Goal: Task Accomplishment & Management: Manage account settings

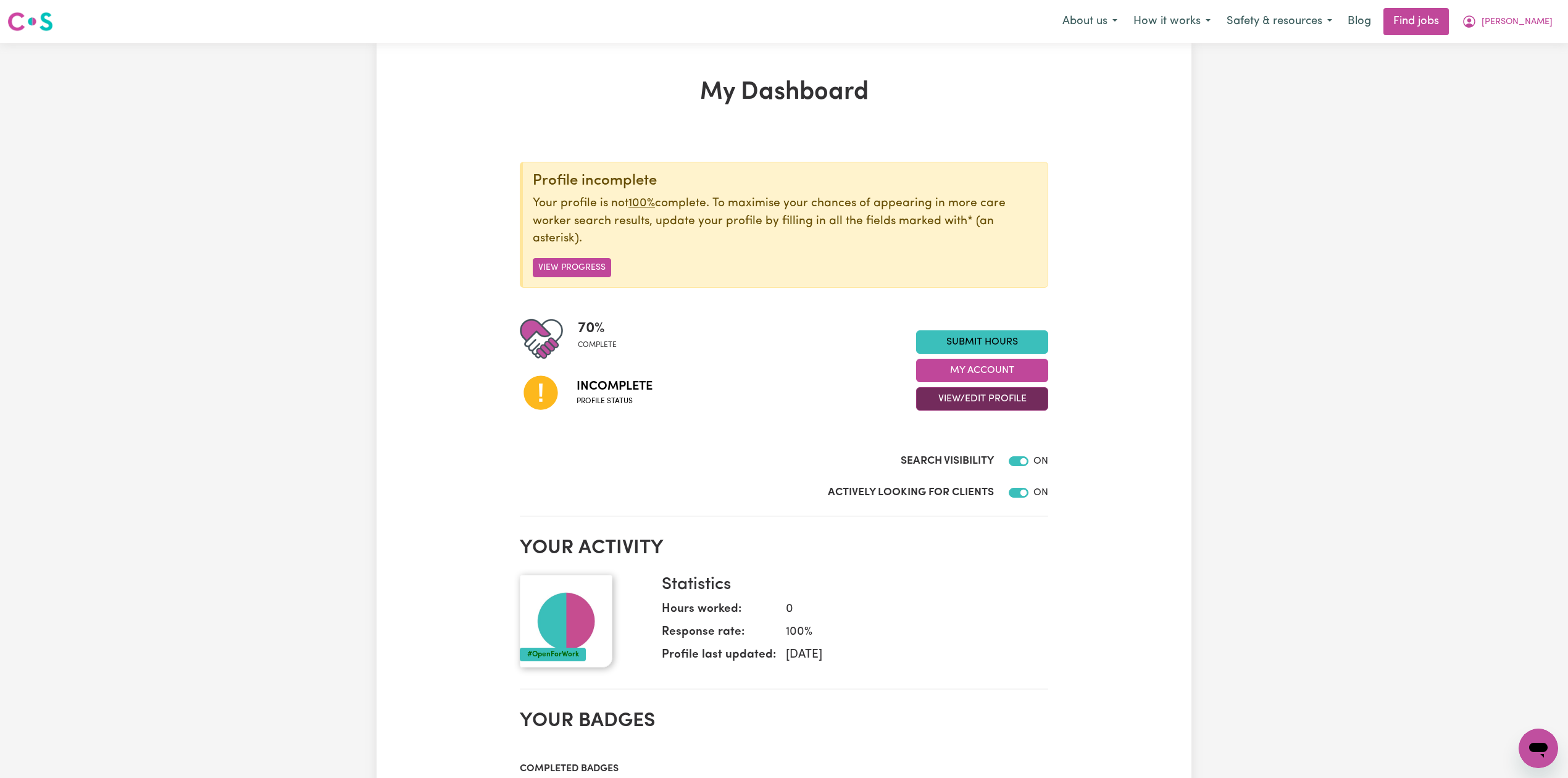
click at [943, 399] on button "View/Edit Profile" at bounding box center [982, 398] width 132 height 23
click at [945, 454] on link "Edit Profile" at bounding box center [974, 455] width 116 height 25
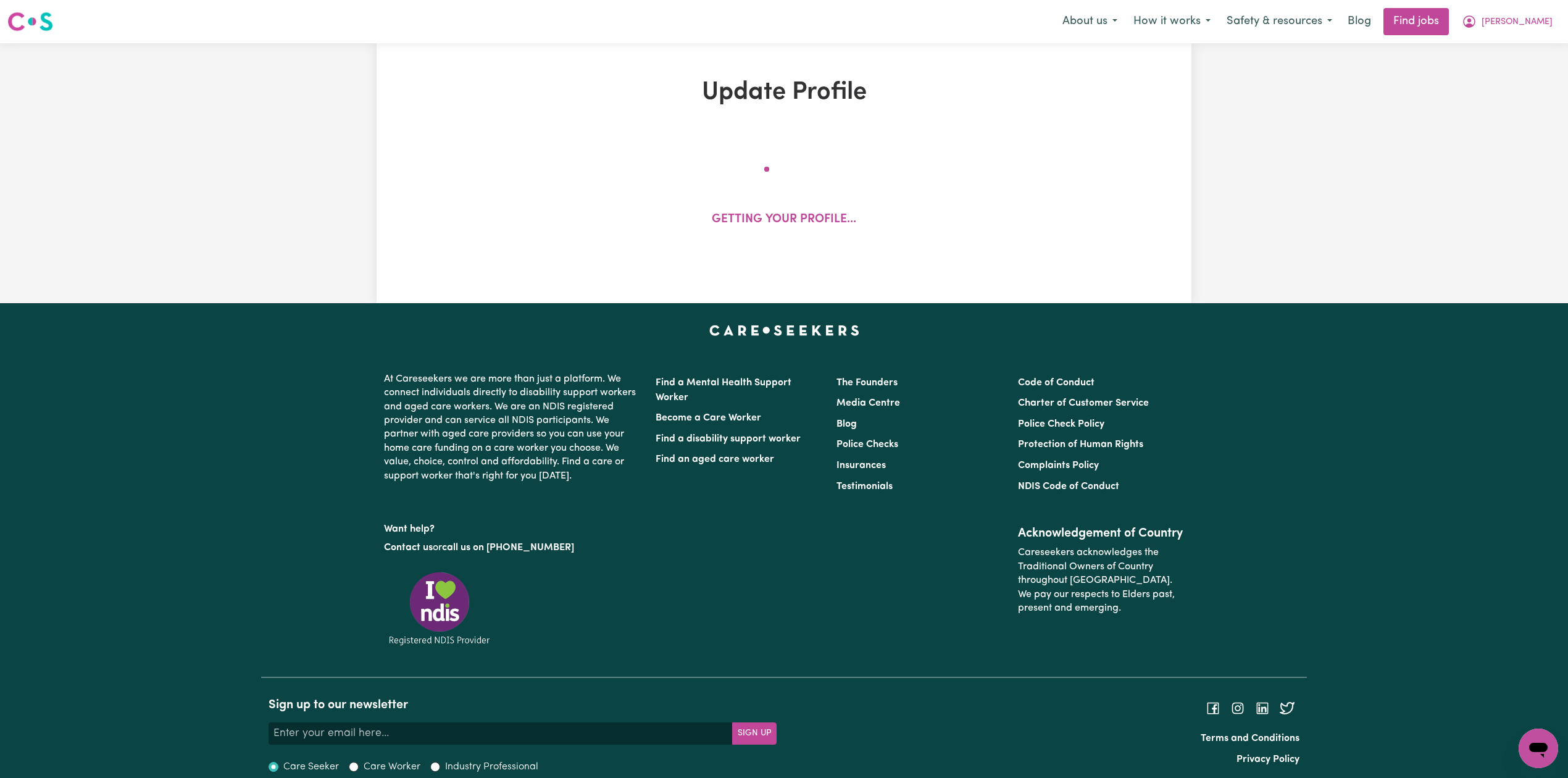
select select "[DEMOGRAPHIC_DATA]"
select select "[DEMOGRAPHIC_DATA] Citizen"
select select "Studying a healthcare related degree or qualification"
select select "70"
select select "98"
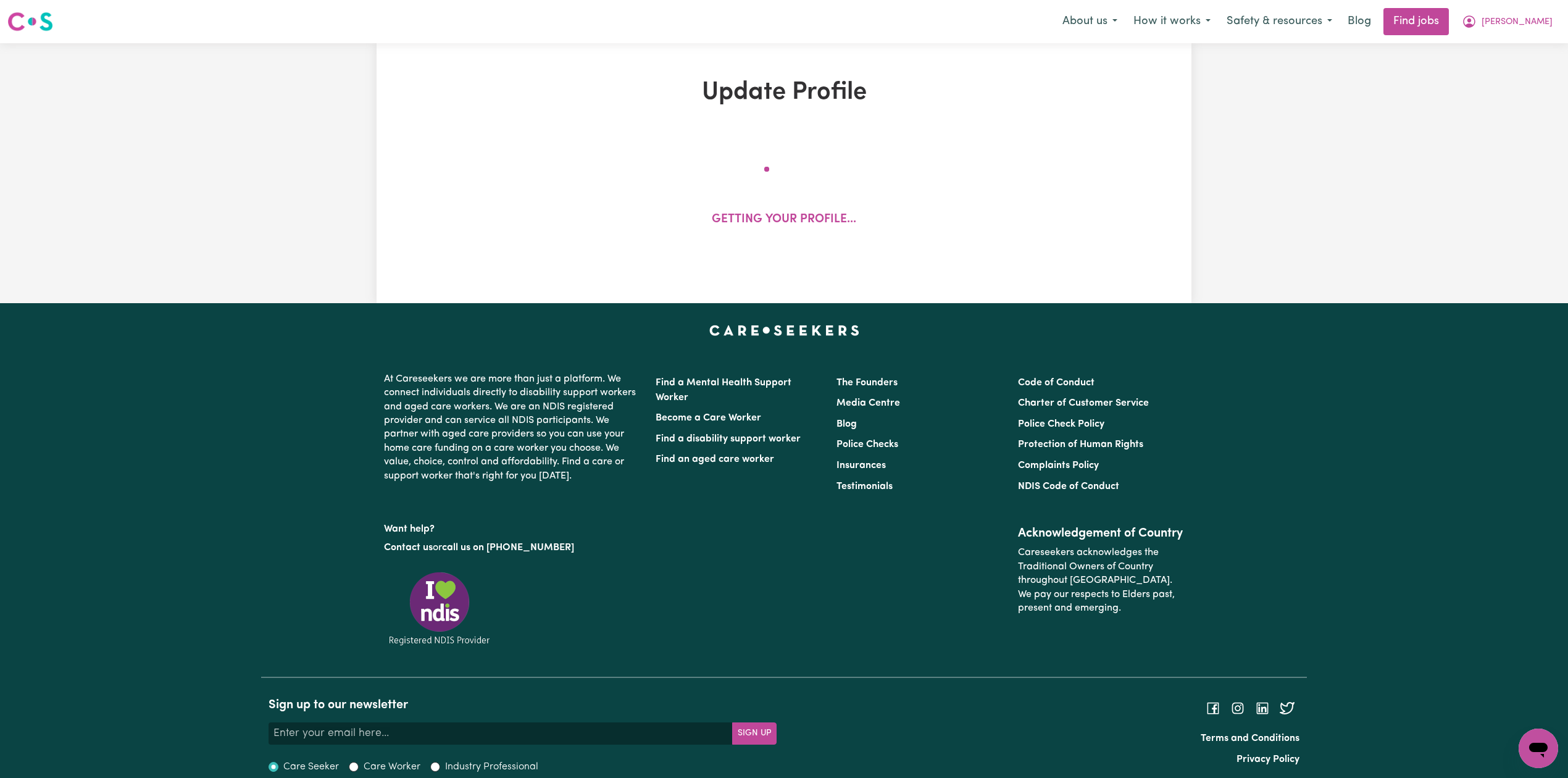
select select "127"
select select "156"
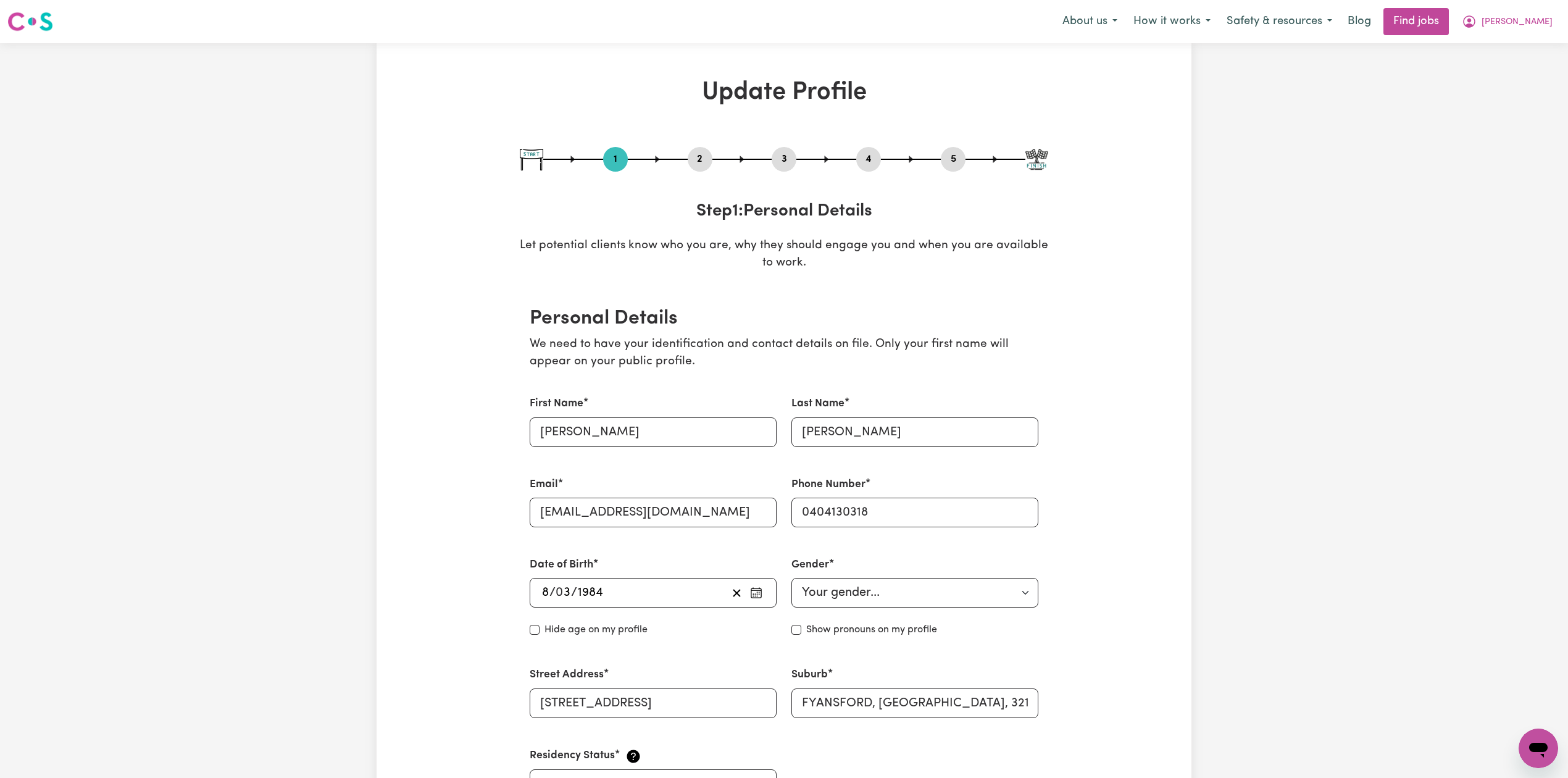
click at [699, 158] on button "2" at bounding box center [699, 160] width 25 height 16
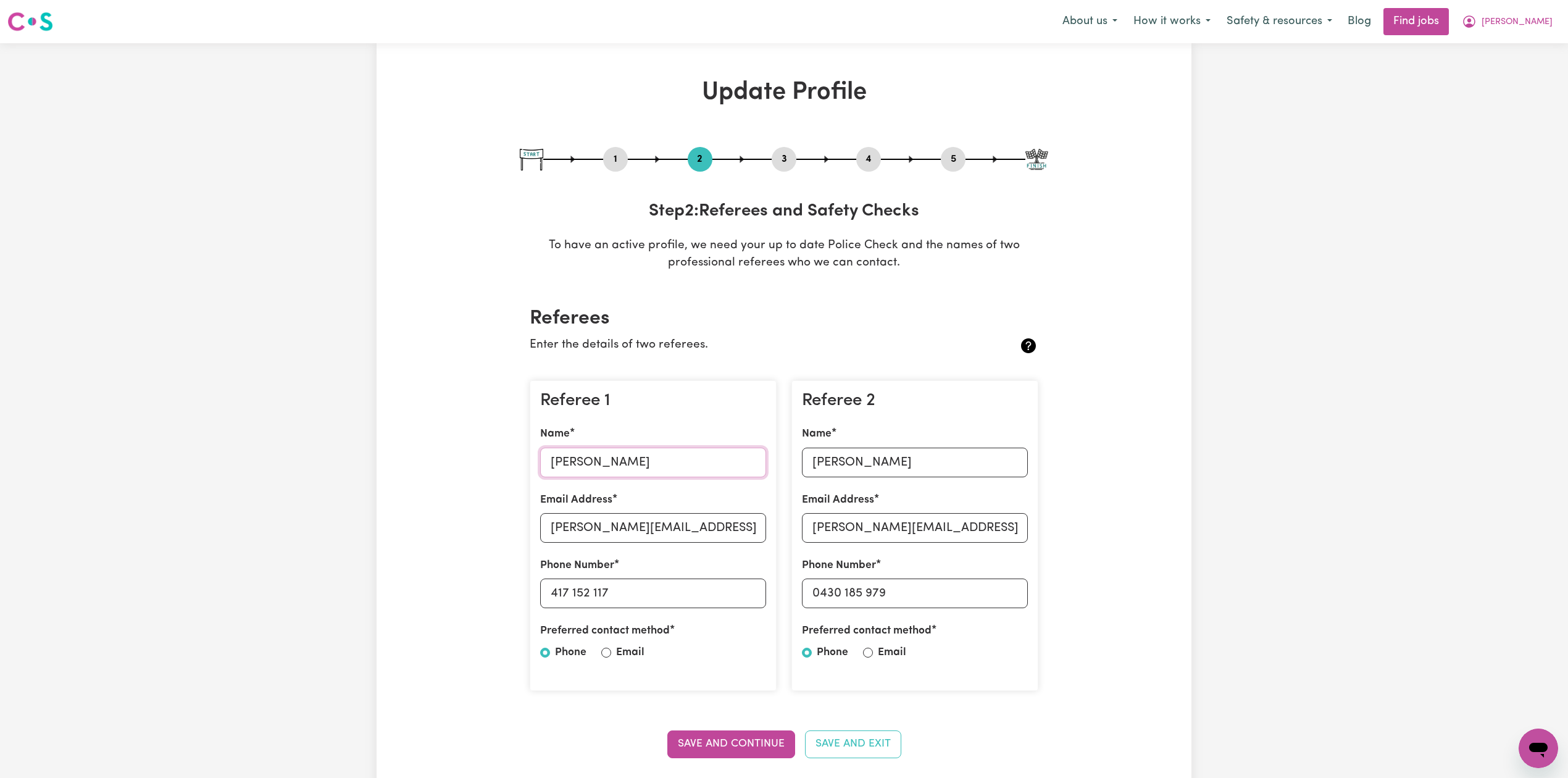
click at [591, 468] on input "[PERSON_NAME]" at bounding box center [652, 462] width 226 height 30
click at [558, 522] on input "[PERSON_NAME][EMAIL_ADDRESS][PERSON_NAME][DOMAIN_NAME]" at bounding box center [652, 528] width 226 height 30
click at [605, 596] on input "417 152 117" at bounding box center [652, 594] width 226 height 30
click at [837, 453] on input "[PERSON_NAME]" at bounding box center [914, 462] width 226 height 30
click at [838, 527] on input "[PERSON_NAME][EMAIL_ADDRESS][PERSON_NAME][DOMAIN_NAME]" at bounding box center [914, 528] width 226 height 30
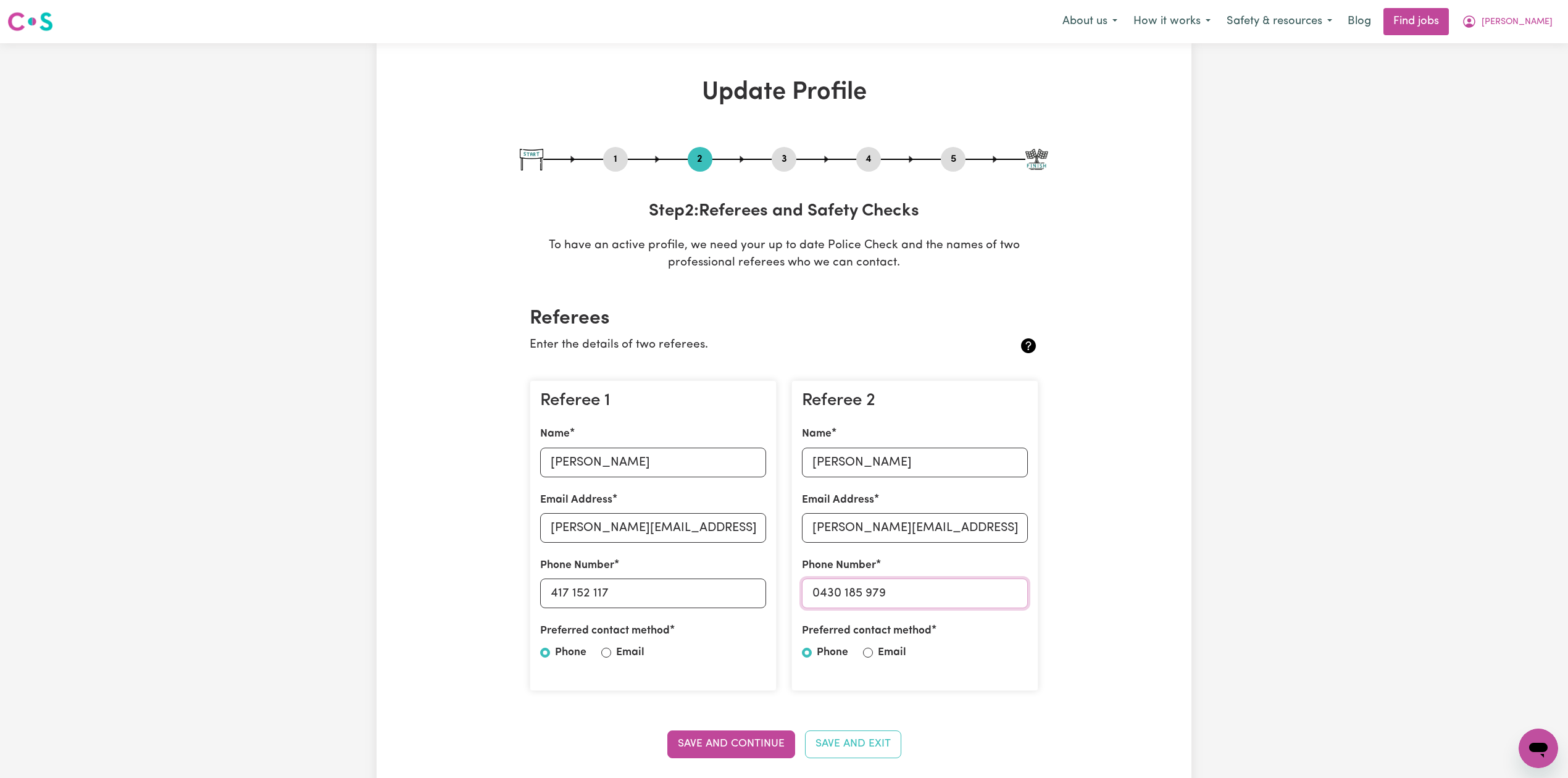
drag, startPoint x: 821, startPoint y: 594, endPoint x: 181, endPoint y: 639, distance: 641.6
click at [951, 595] on input "0430 185 979" at bounding box center [914, 594] width 226 height 30
click at [953, 159] on button "5" at bounding box center [953, 160] width 25 height 16
select select "I am providing services by being employed by an organisation"
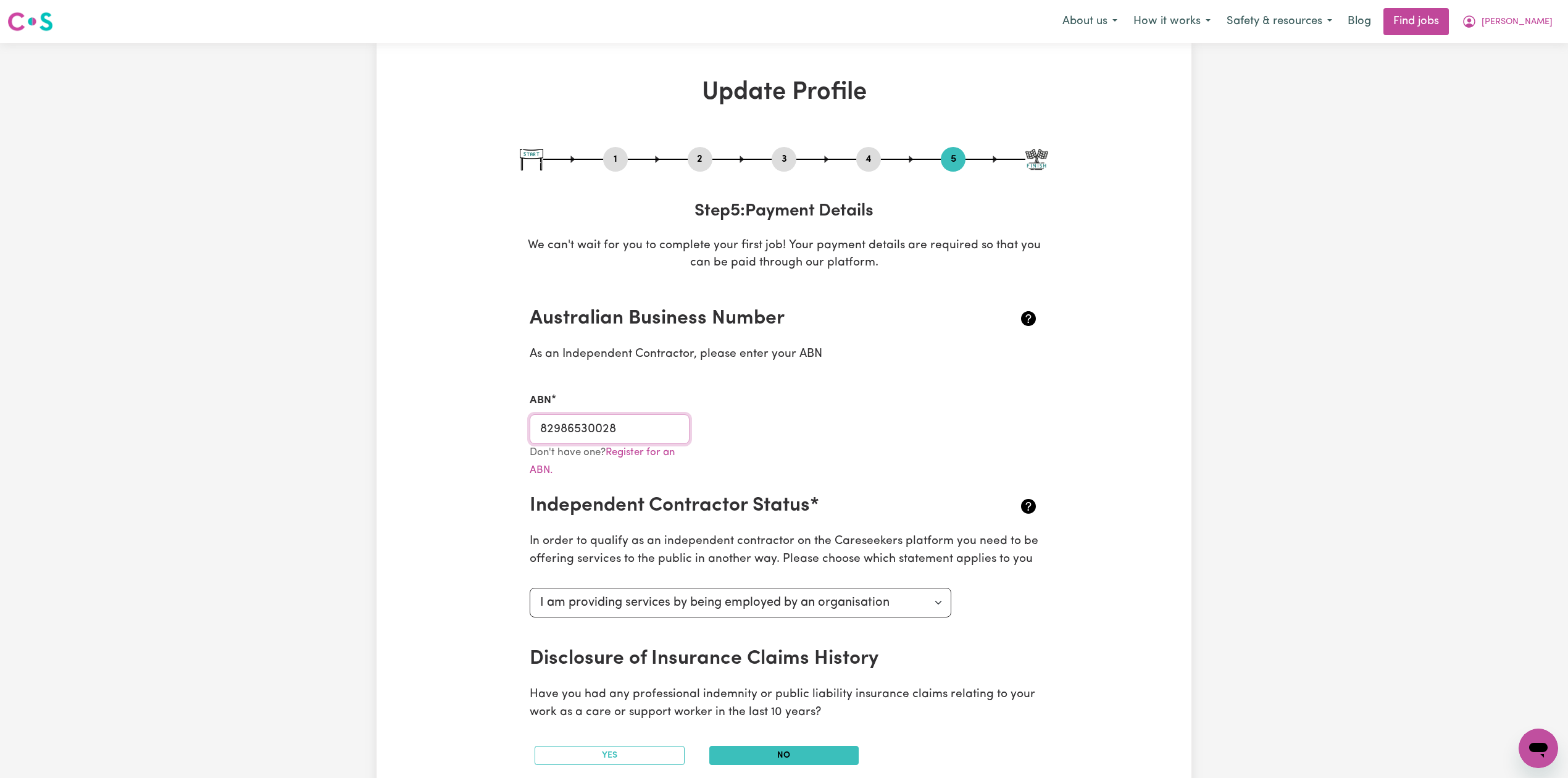
click at [578, 422] on input "82986530028" at bounding box center [609, 430] width 160 height 30
click at [1519, 27] on span "[PERSON_NAME]" at bounding box center [1517, 22] width 71 height 13
click at [1514, 70] on link "My Dashboard" at bounding box center [1511, 70] width 98 height 23
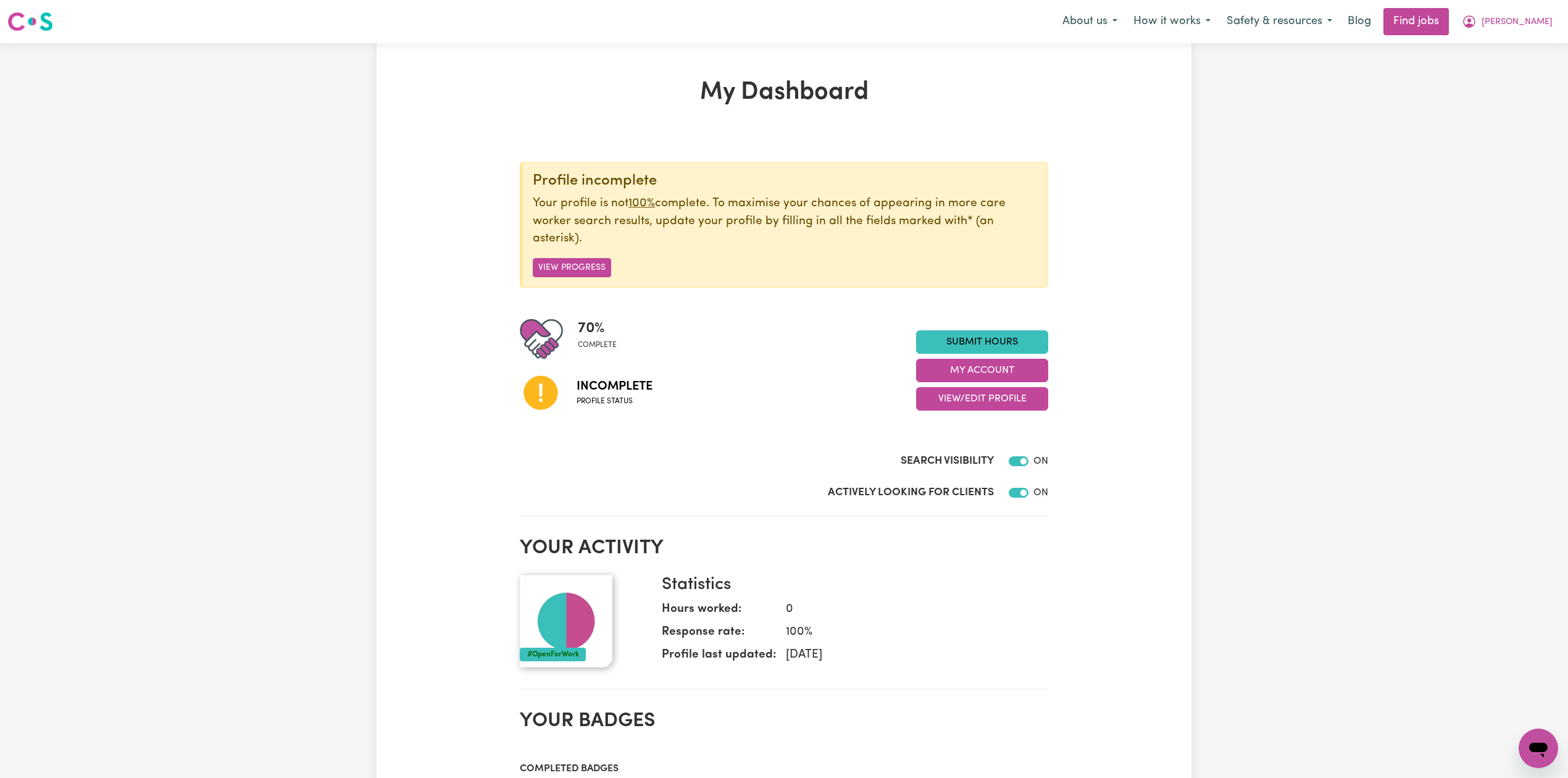
click at [1514, 70] on div "My Dashboard Profile incomplete Your profile is not 100% complete. To maximise …" at bounding box center [784, 674] width 1568 height 1261
click at [1534, 28] on button "[PERSON_NAME]" at bounding box center [1507, 22] width 107 height 26
click at [1512, 96] on link "Logout" at bounding box center [1511, 94] width 98 height 23
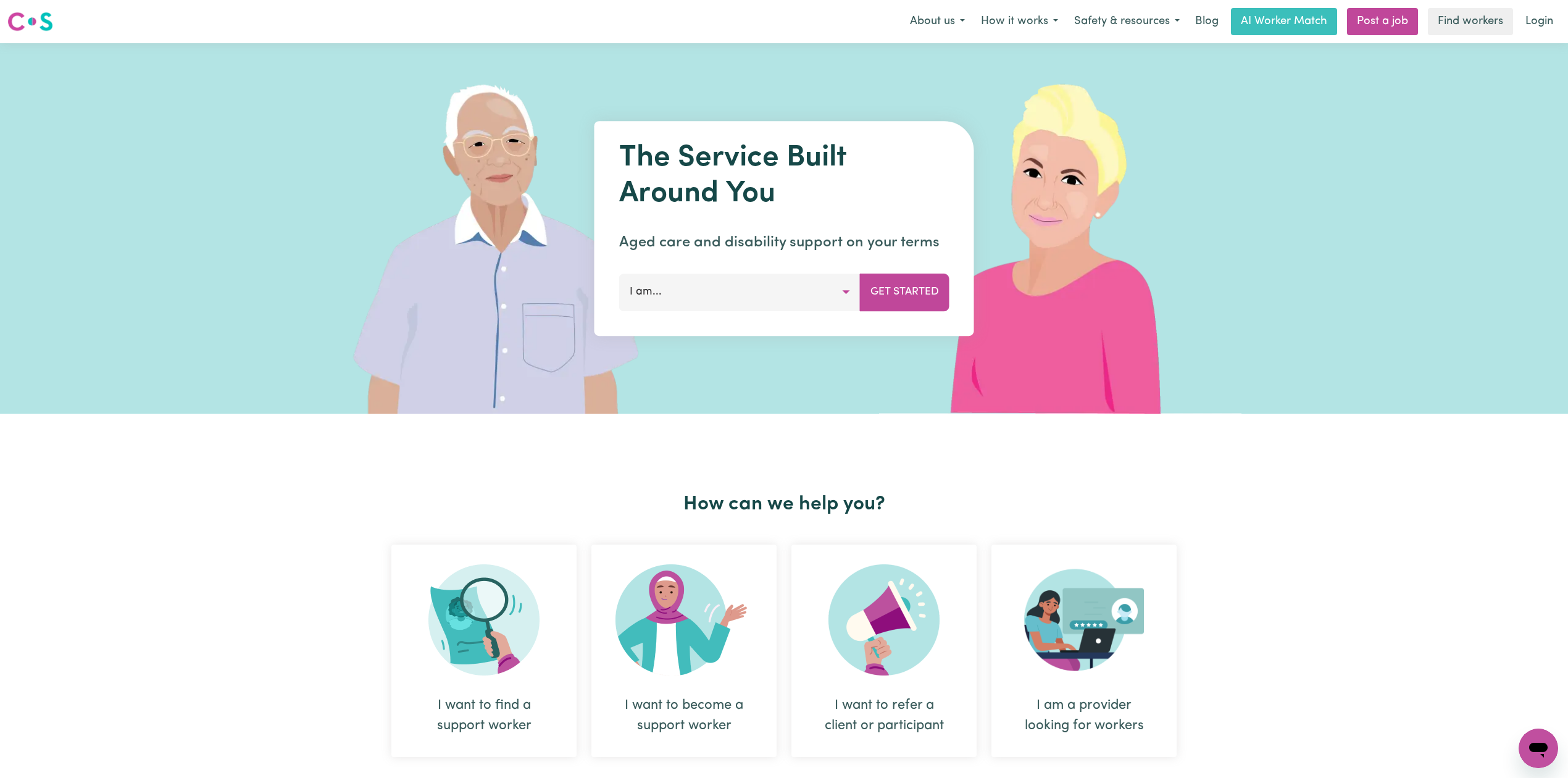
click at [1552, 19] on link "Login" at bounding box center [1539, 22] width 42 height 27
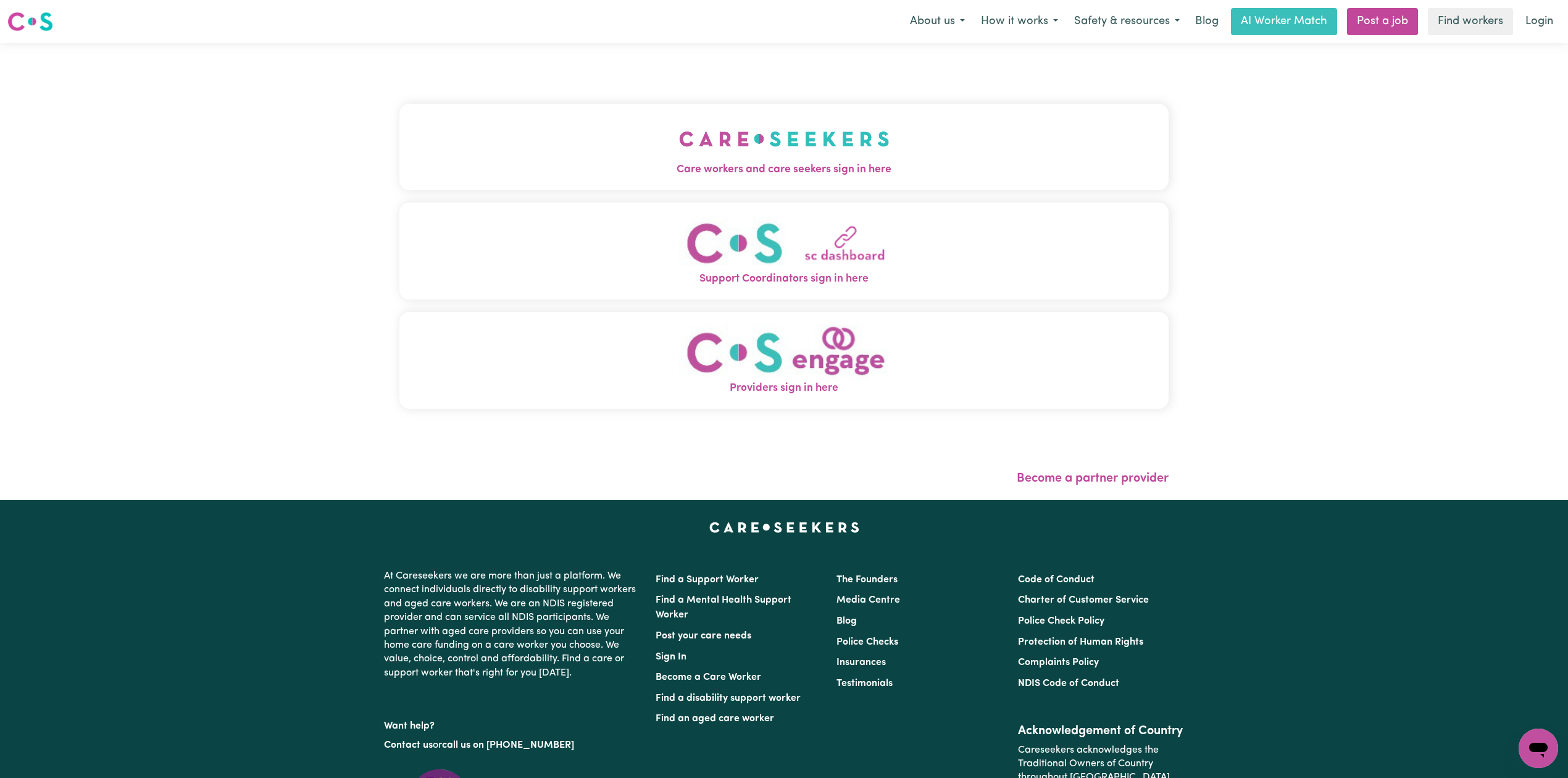
click at [749, 185] on div "Care workers and care seekers sign in here Support Coordinators sign in here Pr…" at bounding box center [784, 272] width 784 height 457
click at [720, 157] on img "Care workers and care seekers sign in here" at bounding box center [784, 139] width 210 height 46
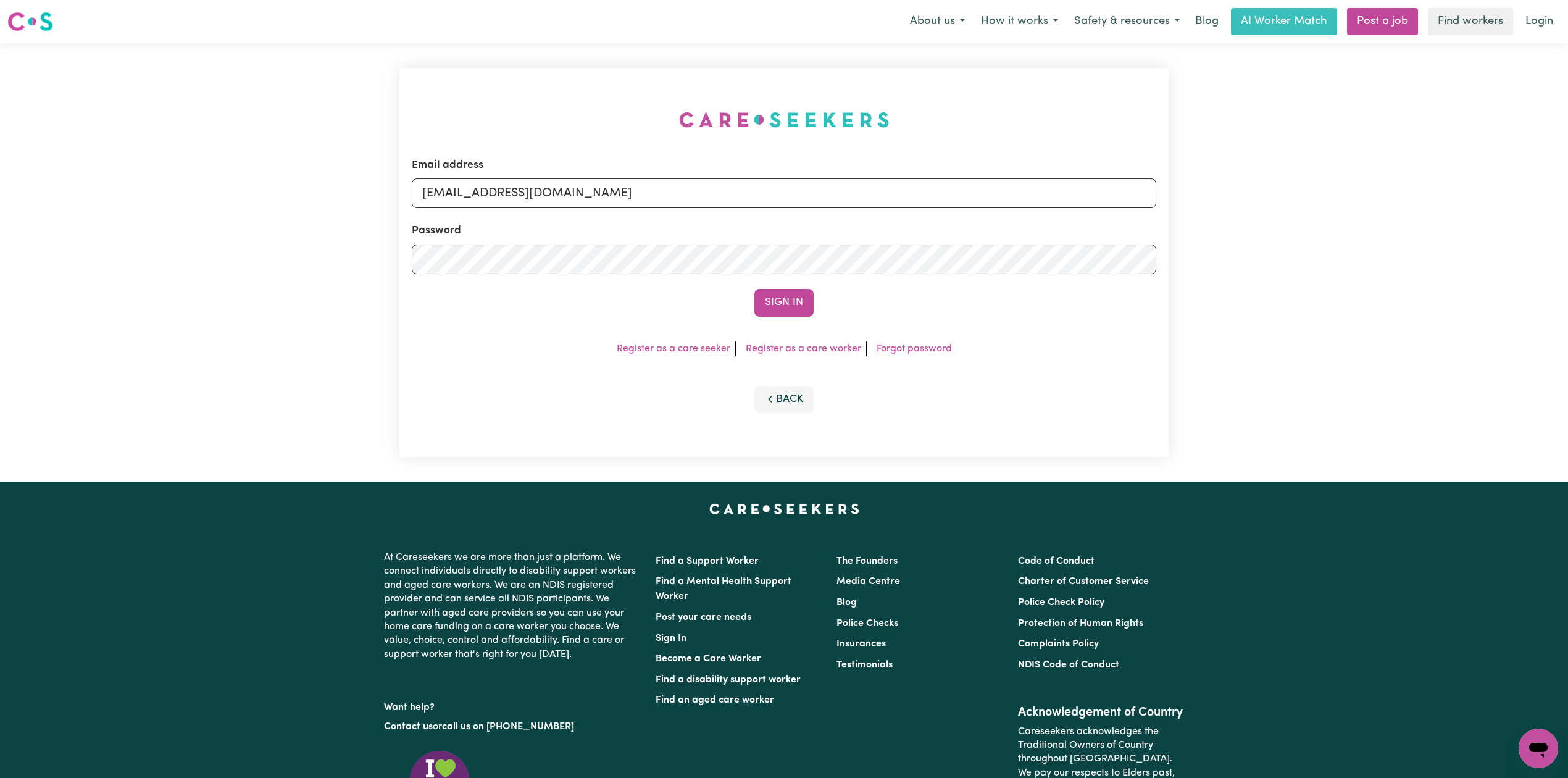
click at [614, 235] on div "Password" at bounding box center [784, 248] width 744 height 51
click at [576, 196] on input "[EMAIL_ADDRESS][DOMAIN_NAME]" at bounding box center [784, 193] width 744 height 30
drag, startPoint x: 485, startPoint y: 189, endPoint x: 794, endPoint y: 239, distance: 313.0
click at [870, 201] on input "Superuser~[EMAIL_ADDRESS][DOMAIN_NAME]" at bounding box center [784, 193] width 744 height 30
type input "Superuser~[EMAIL_ADDRESS][DOMAIN_NAME]"
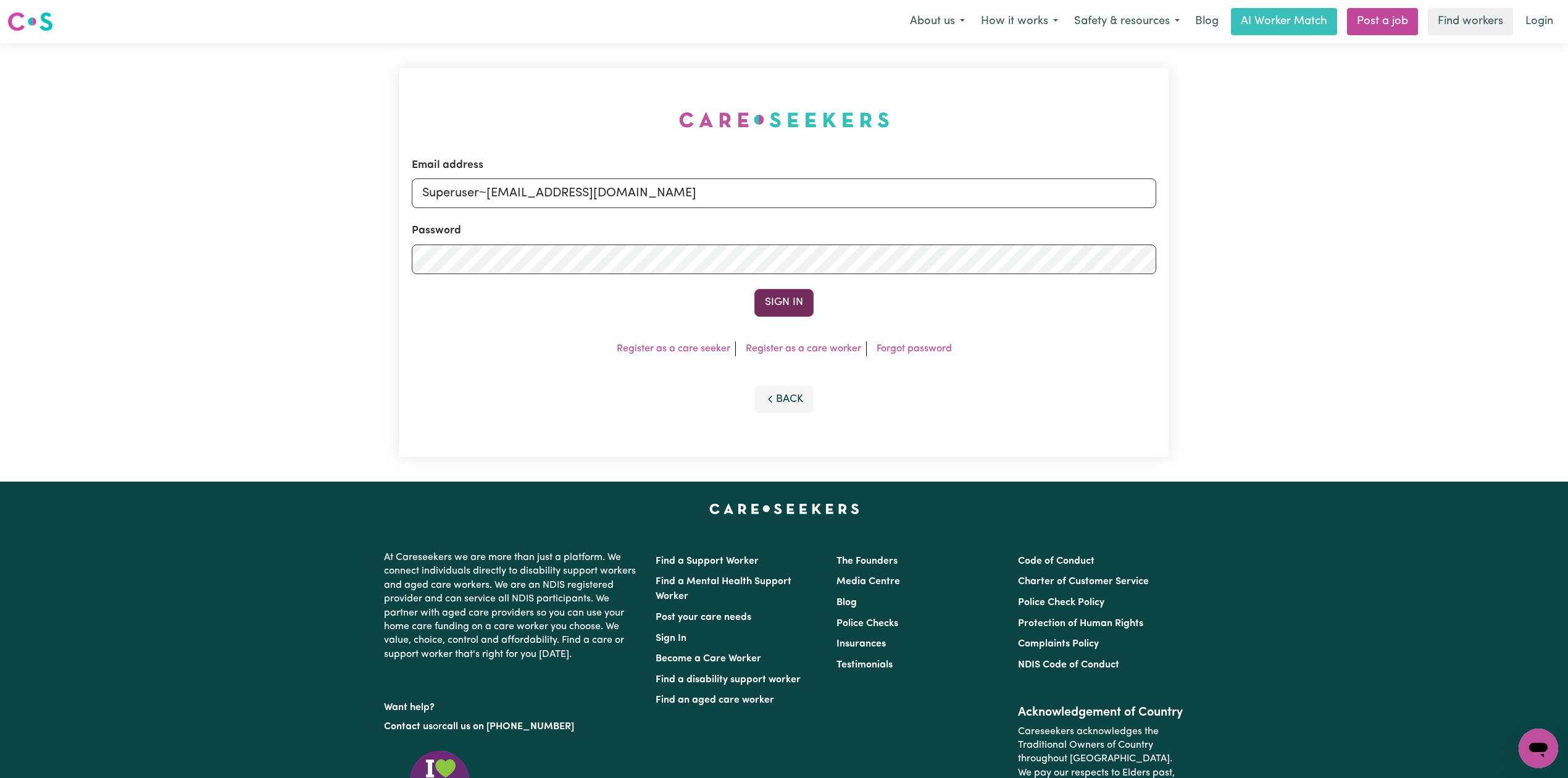
click at [774, 292] on button "Sign In" at bounding box center [784, 302] width 59 height 27
